Goal: Find specific page/section: Find specific page/section

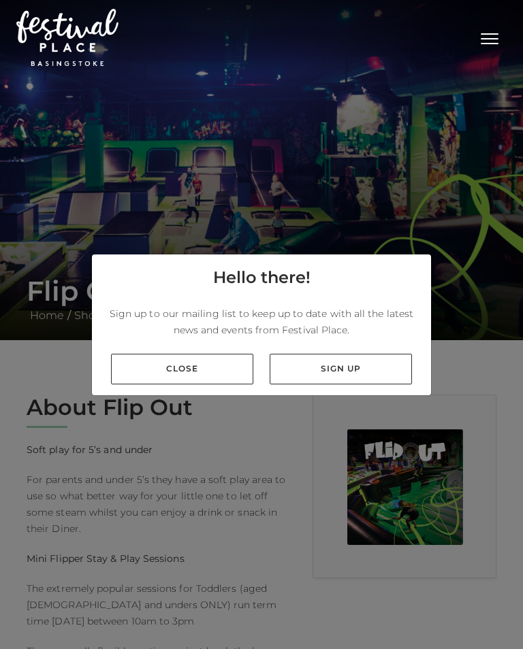
click at [200, 379] on link "Close" at bounding box center [182, 369] width 142 height 31
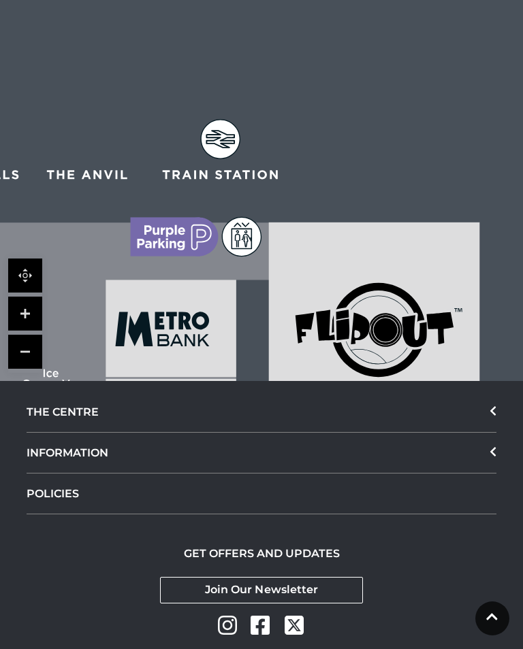
scroll to position [2166, 0]
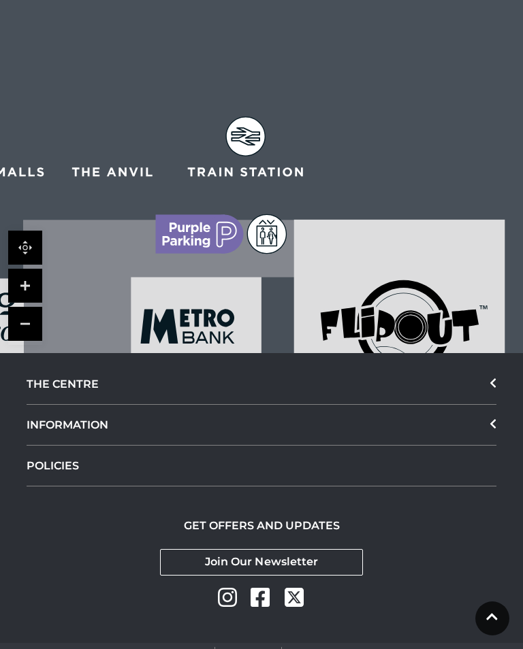
click at [78, 364] on div "THE CENTRE" at bounding box center [262, 384] width 470 height 41
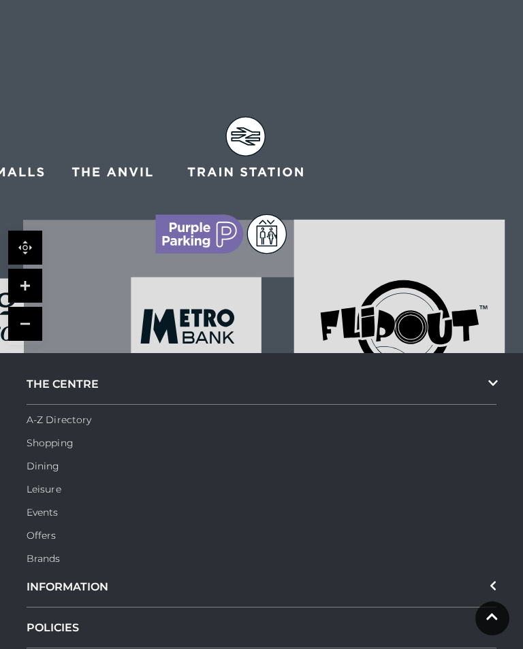
click at [64, 414] on link "A-Z Directory" at bounding box center [59, 420] width 65 height 12
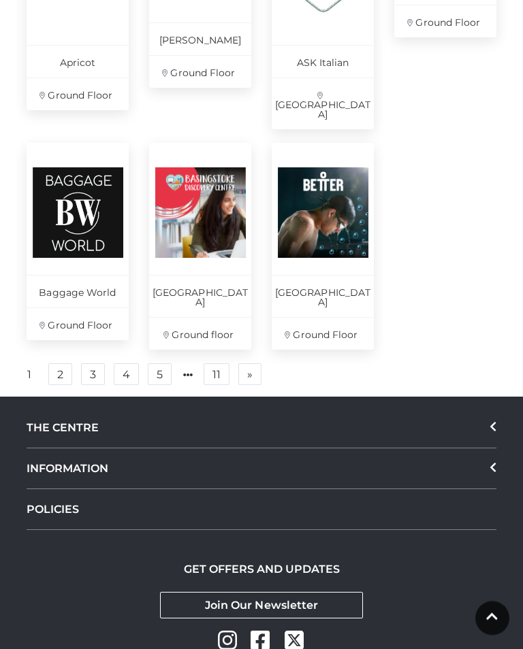
scroll to position [963, 0]
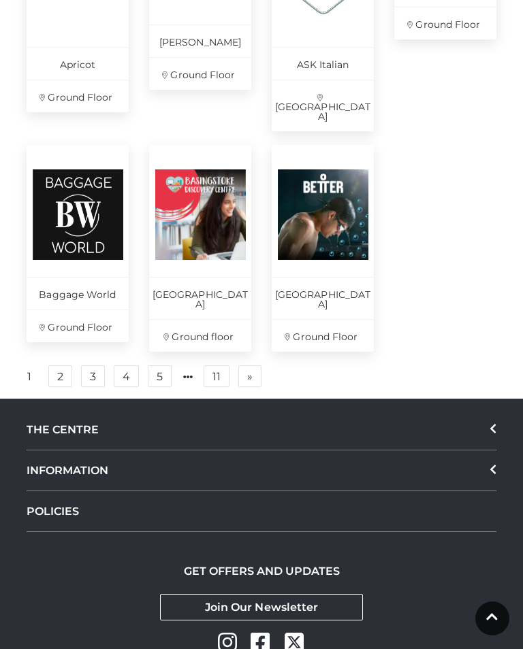
click at [101, 366] on link "3" at bounding box center [93, 377] width 24 height 22
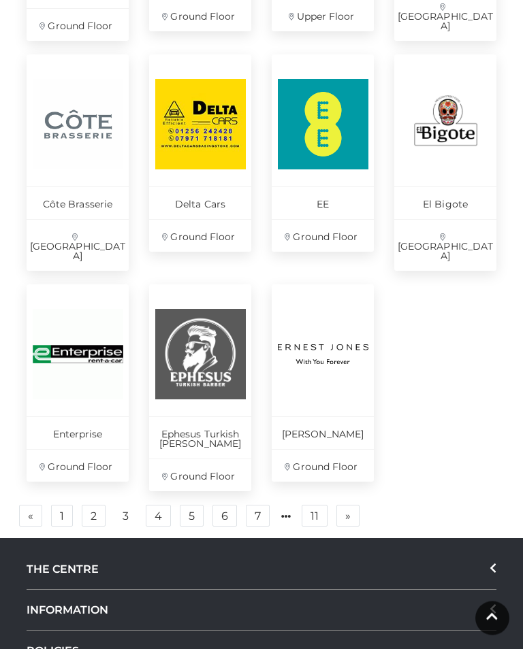
scroll to position [842, 0]
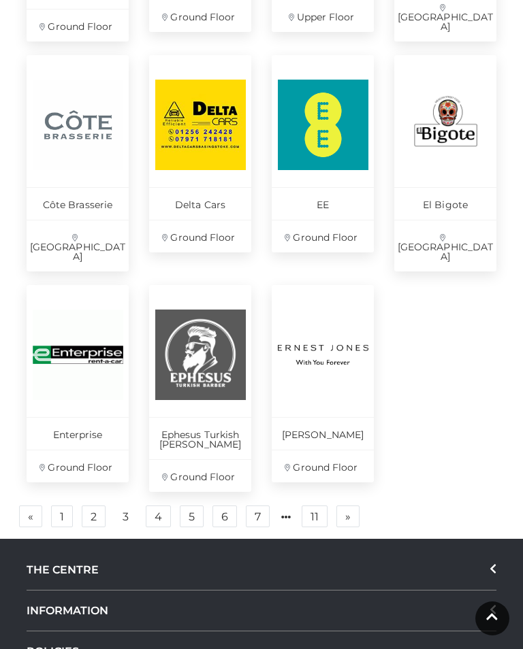
click at [161, 506] on link "4" at bounding box center [158, 517] width 25 height 22
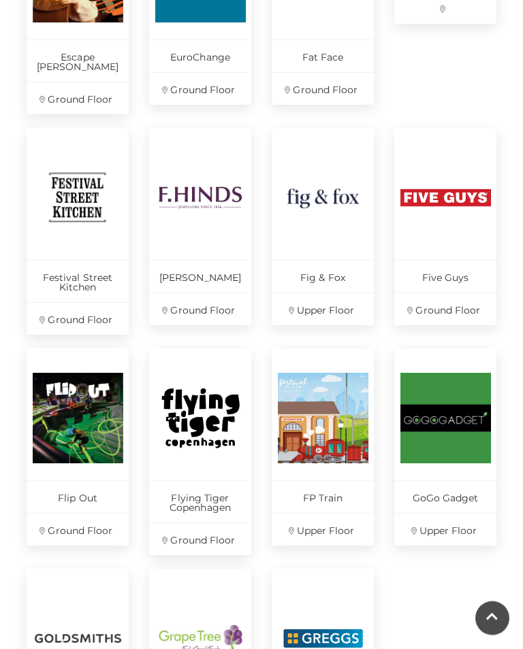
scroll to position [549, 0]
click at [79, 531] on p "Ground Floor" at bounding box center [78, 529] width 102 height 33
